Goal: Transaction & Acquisition: Purchase product/service

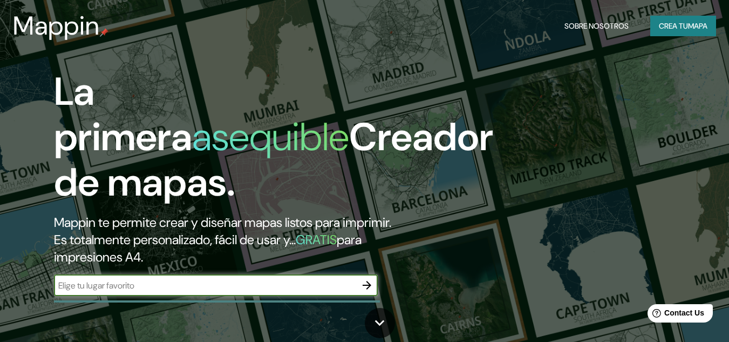
click at [325, 279] on input "text" at bounding box center [205, 285] width 302 height 12
click at [320, 285] on input "text" at bounding box center [205, 285] width 302 height 12
type input "lima [GEOGRAPHIC_DATA]"
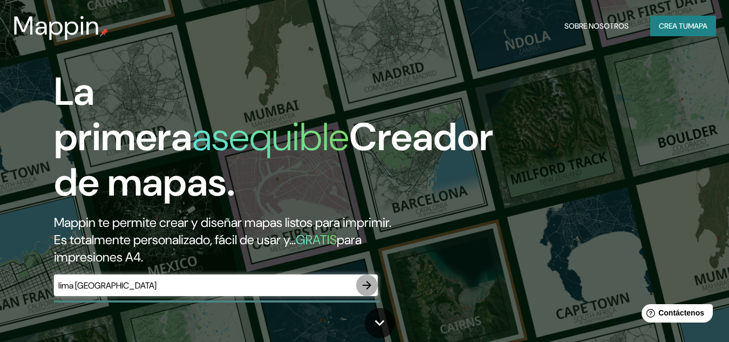
click at [366, 282] on icon "button" at bounding box center [367, 285] width 13 height 13
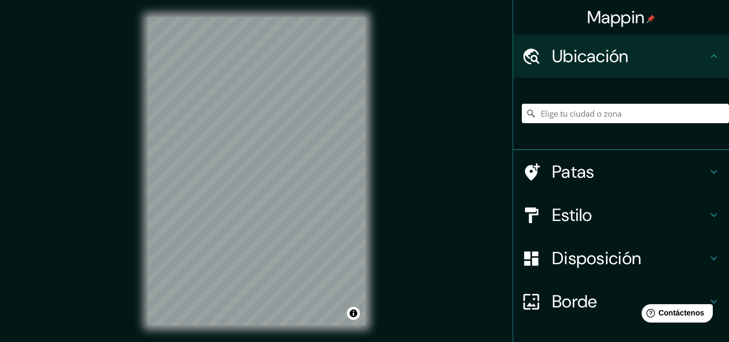
scroll to position [18, 0]
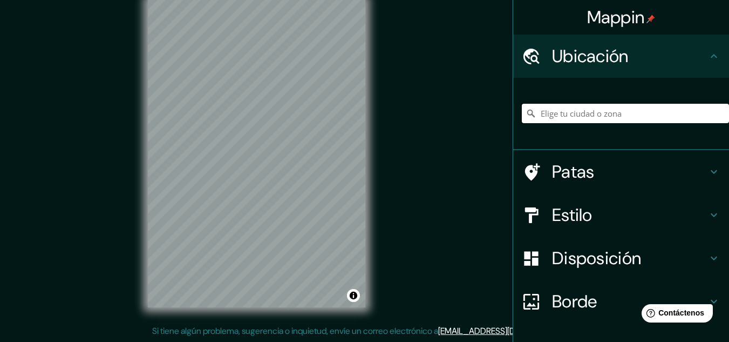
click at [655, 110] on input "Elige tu ciudad o zona" at bounding box center [625, 113] width 207 height 19
click at [638, 110] on input "Elige tu ciudad o zona" at bounding box center [625, 113] width 207 height 19
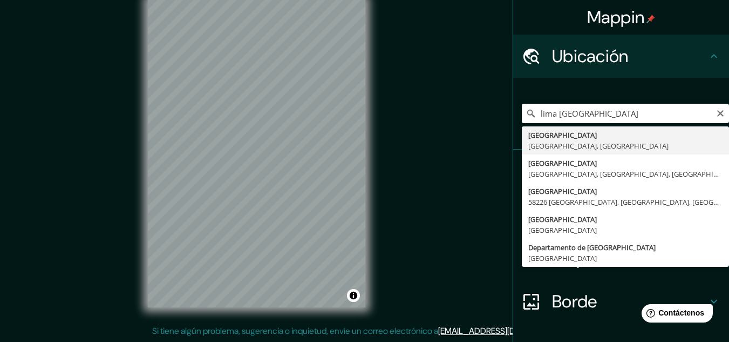
type input "[GEOGRAPHIC_DATA], [GEOGRAPHIC_DATA], [GEOGRAPHIC_DATA]"
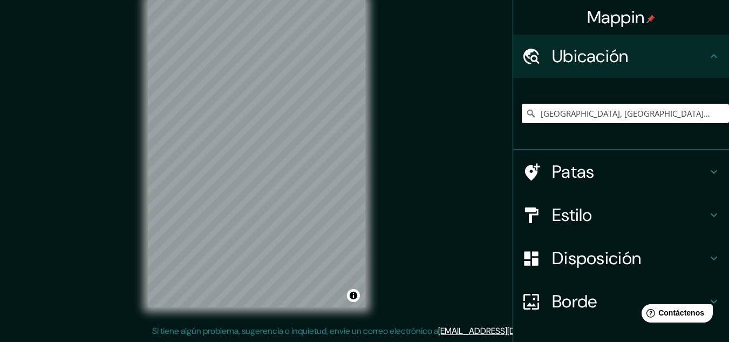
click at [639, 217] on h4 "Estilo" at bounding box center [630, 215] width 156 height 22
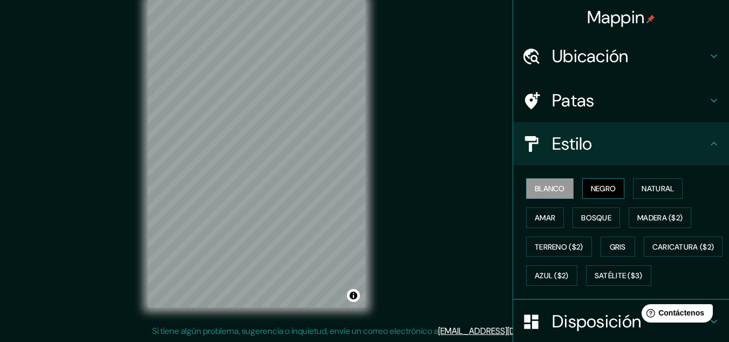
click at [610, 179] on button "Negro" at bounding box center [604, 188] width 43 height 21
click at [559, 191] on button "Blanco" at bounding box center [550, 188] width 48 height 21
click at [656, 187] on font "Natural" at bounding box center [658, 189] width 32 height 10
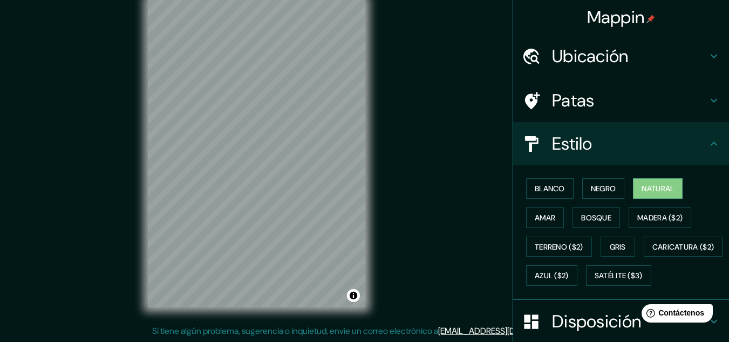
click at [694, 147] on h4 "Estilo" at bounding box center [630, 144] width 156 height 22
click at [710, 145] on icon at bounding box center [714, 143] width 13 height 13
drag, startPoint x: 579, startPoint y: 199, endPoint x: 587, endPoint y: 193, distance: 9.6
click at [582, 199] on div "Blanco Negro Natural Amar Bosque Madera ($2) Terreno ($2) Gris Caricatura ($2) …" at bounding box center [625, 232] width 207 height 116
click at [591, 193] on font "Negro" at bounding box center [603, 189] width 25 height 10
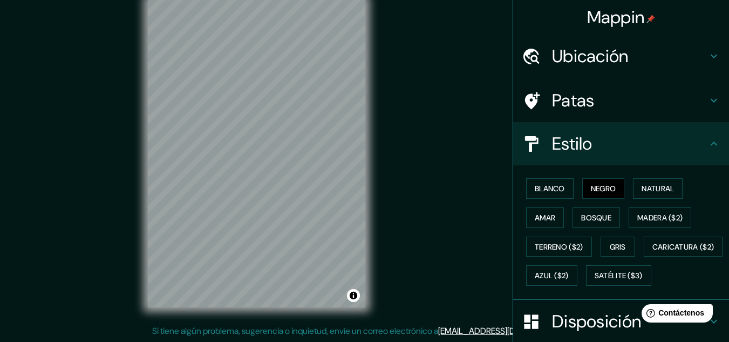
scroll to position [17, 0]
click at [369, 202] on div "© Mapbox © OpenStreetMap Improve this map" at bounding box center [257, 154] width 252 height 342
click at [375, 191] on div "© Mapbox © OpenStreetMap Improve this map" at bounding box center [257, 154] width 252 height 342
click at [376, 166] on div "© Mapbox © OpenStreetMap Improve this map" at bounding box center [257, 153] width 252 height 342
